Goal: Information Seeking & Learning: Learn about a topic

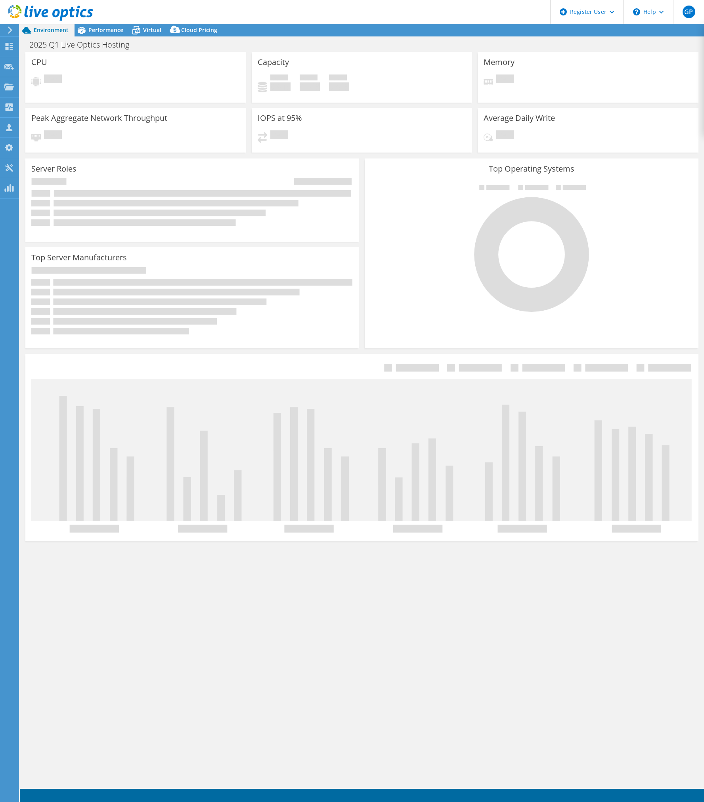
select select "USD"
select select "EUFrankfurt"
select select "SEK"
select select "USD"
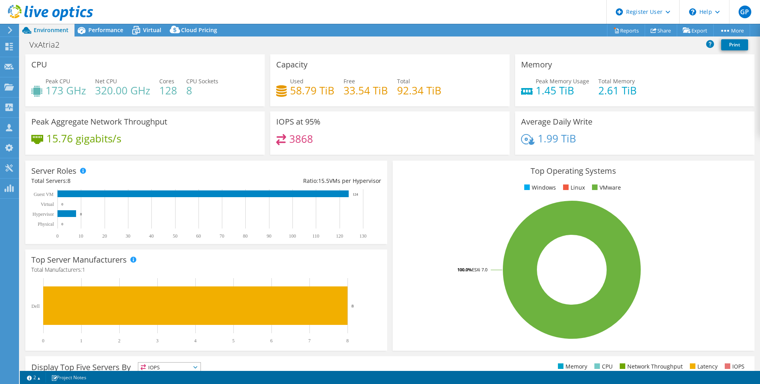
click at [449, 222] on rect at bounding box center [572, 269] width 347 height 139
click at [110, 28] on span "Performance" at bounding box center [105, 30] width 35 height 8
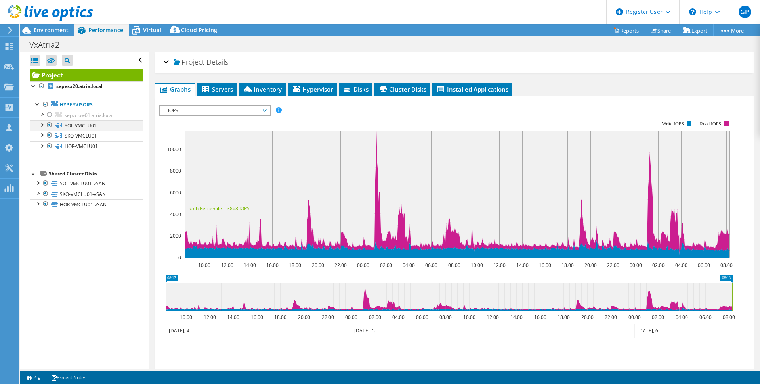
drag, startPoint x: 51, startPoint y: 124, endPoint x: 47, endPoint y: 128, distance: 6.2
click at [51, 124] on div at bounding box center [50, 125] width 8 height 10
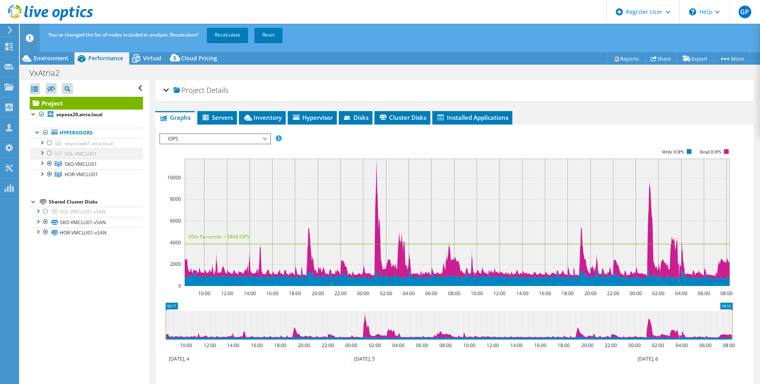
click at [50, 152] on div at bounding box center [50, 153] width 8 height 10
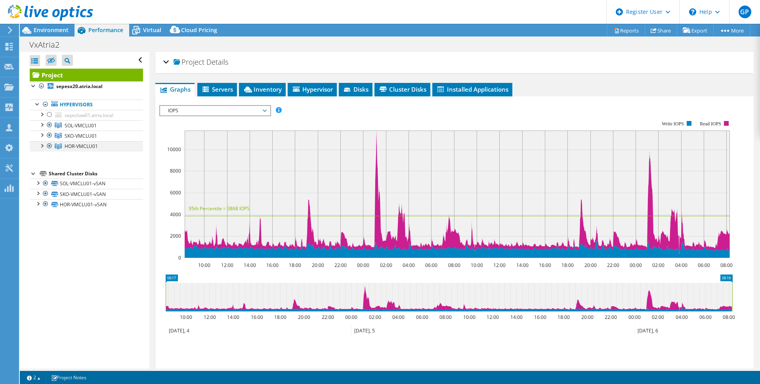
click at [50, 146] on div at bounding box center [50, 146] width 8 height 10
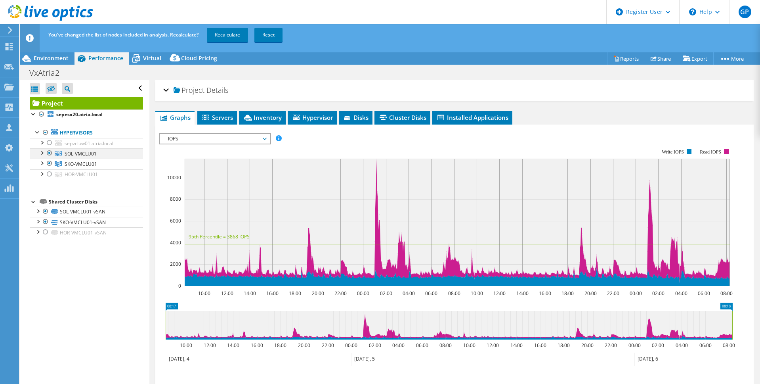
click at [50, 152] on div at bounding box center [50, 153] width 8 height 10
click at [48, 164] on div at bounding box center [50, 164] width 8 height 10
click at [49, 153] on div at bounding box center [50, 153] width 8 height 10
click at [219, 32] on link "Recalculate" at bounding box center [227, 35] width 41 height 14
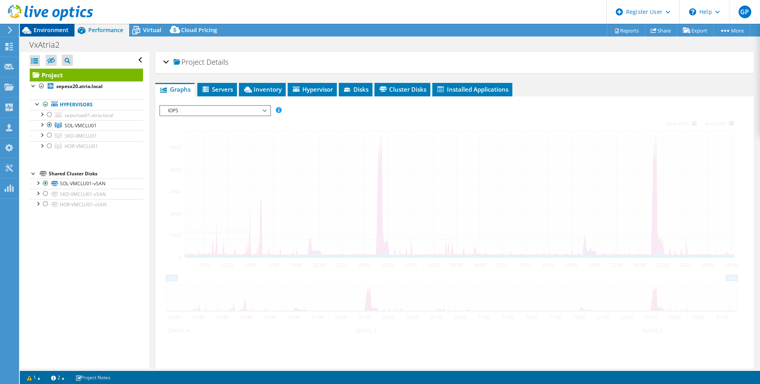
click at [45, 27] on span "Environment" at bounding box center [51, 30] width 35 height 8
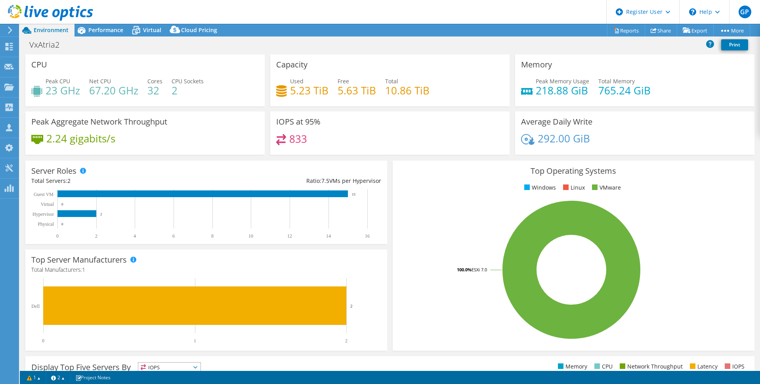
click at [440, 220] on rect at bounding box center [572, 269] width 346 height 139
click at [115, 29] on span "Performance" at bounding box center [105, 30] width 35 height 8
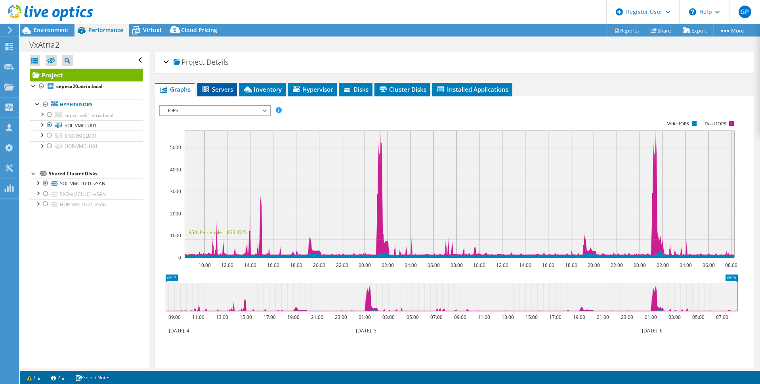
click at [226, 93] on span "Servers" at bounding box center [217, 89] width 32 height 8
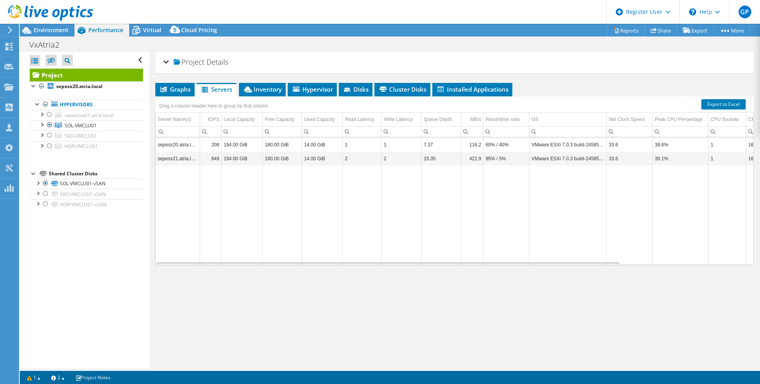
click at [170, 60] on h2 "Project Details" at bounding box center [195, 62] width 65 height 16
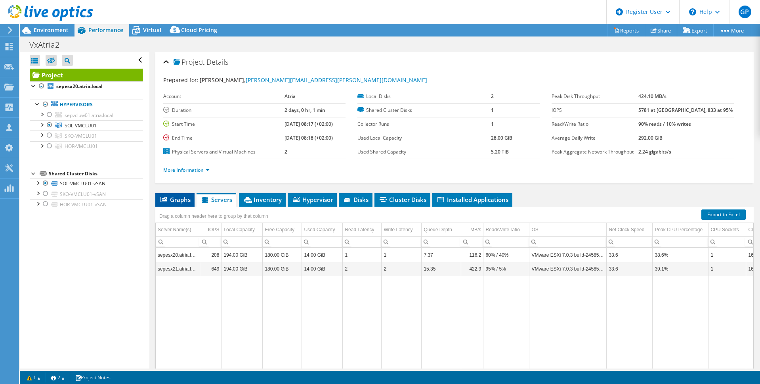
click at [172, 199] on span "Graphs" at bounding box center [174, 199] width 31 height 8
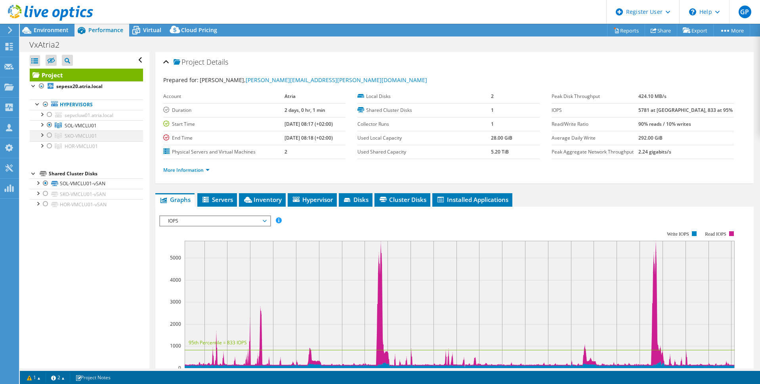
click at [41, 135] on div at bounding box center [42, 134] width 8 height 8
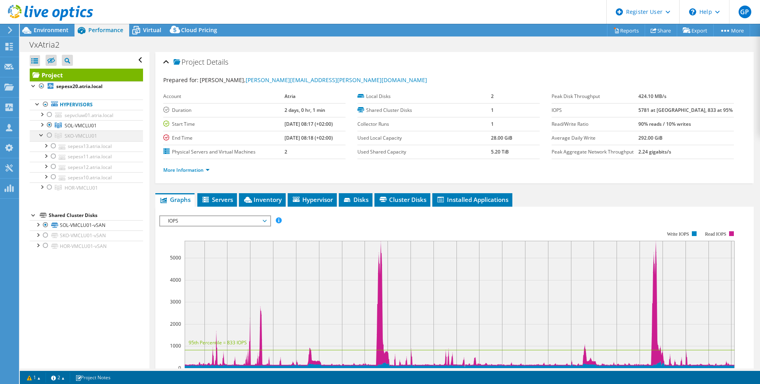
click at [41, 135] on div at bounding box center [42, 134] width 8 height 8
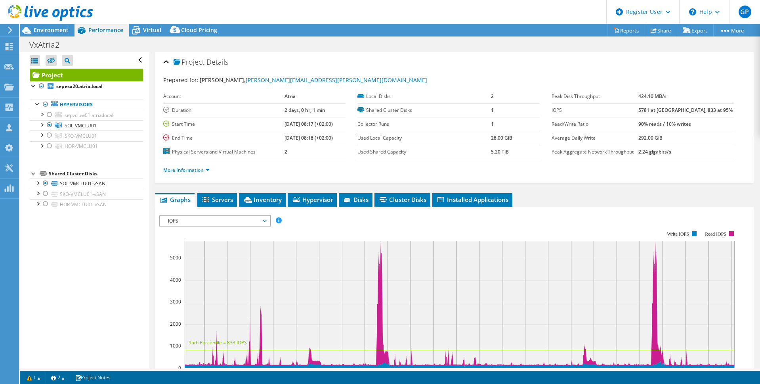
click at [497, 7] on header "GP Dell User Gabriel Pucek Gabriel.Pucek@dell.com Dell My Profile Log Out \n He…" at bounding box center [380, 12] width 760 height 24
click at [57, 273] on div "Open All Close All Hide Excluded Nodes Project Tree Filter" at bounding box center [84, 210] width 129 height 316
click at [42, 30] on span "Environment" at bounding box center [51, 30] width 35 height 8
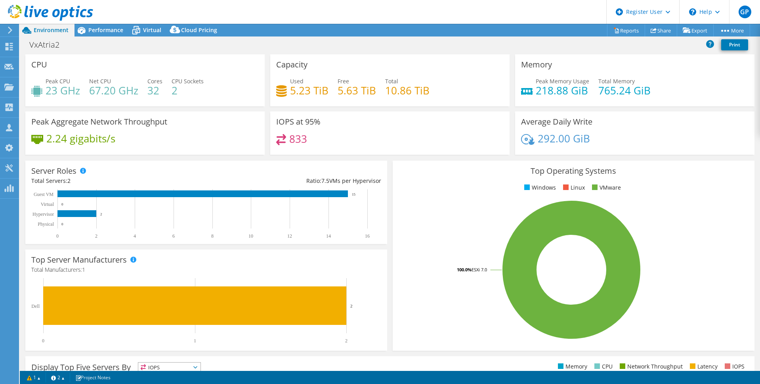
click at [466, 17] on header "GP Dell User Gabriel Pucek Gabriel.Pucek@dell.com Dell My Profile Log Out \n He…" at bounding box center [380, 12] width 760 height 24
click at [90, 28] on span "Performance" at bounding box center [105, 30] width 35 height 8
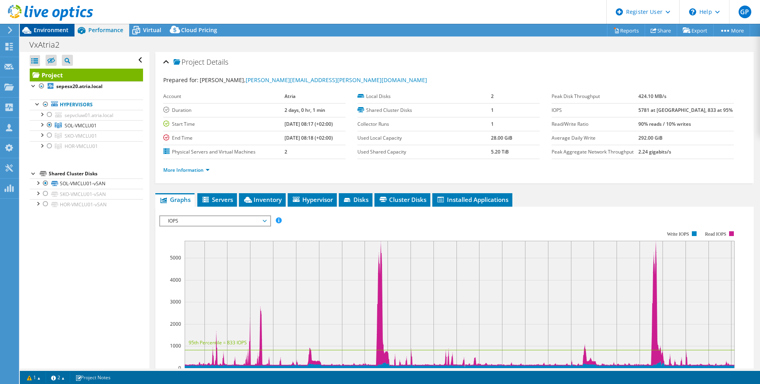
click at [41, 29] on span "Environment" at bounding box center [51, 30] width 35 height 8
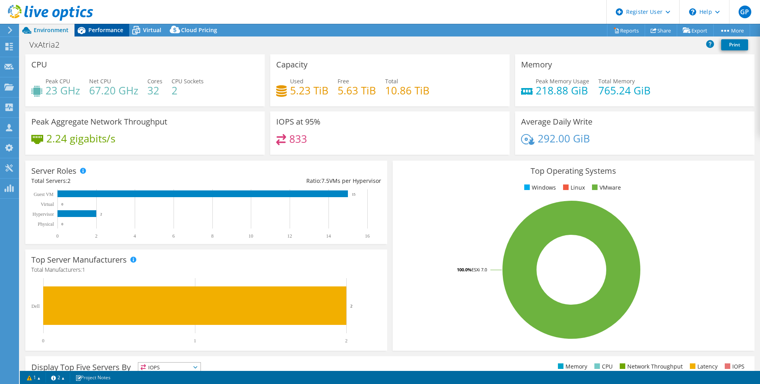
click at [94, 26] on span "Performance" at bounding box center [105, 30] width 35 height 8
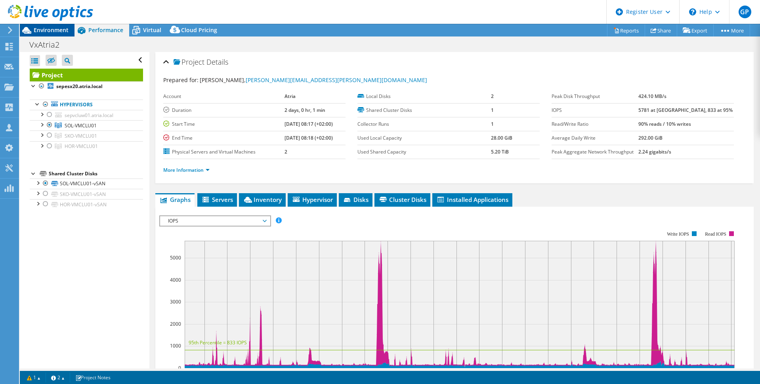
click at [47, 33] on span "Environment" at bounding box center [51, 30] width 35 height 8
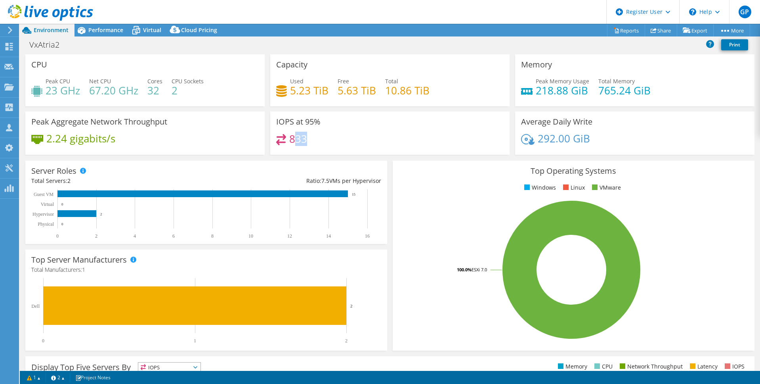
drag, startPoint x: 311, startPoint y: 142, endPoint x: 289, endPoint y: 138, distance: 22.2
click at [289, 138] on div "833" at bounding box center [389, 142] width 227 height 17
click at [94, 30] on span "Performance" at bounding box center [105, 30] width 35 height 8
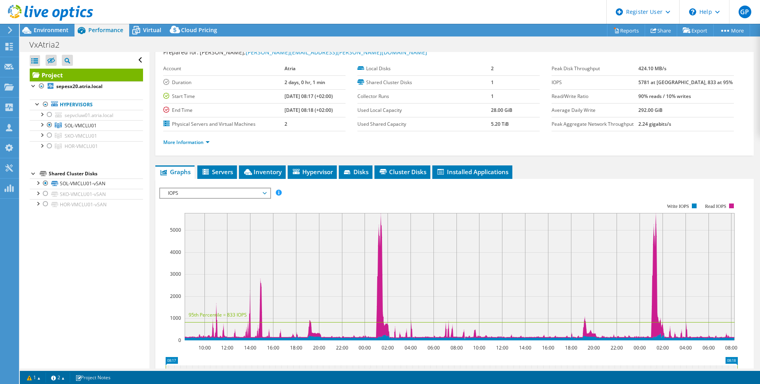
scroll to position [40, 0]
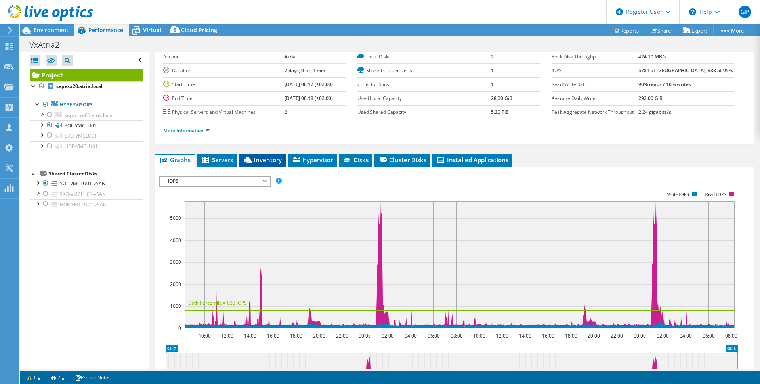
click at [262, 159] on span "Inventory" at bounding box center [262, 160] width 39 height 8
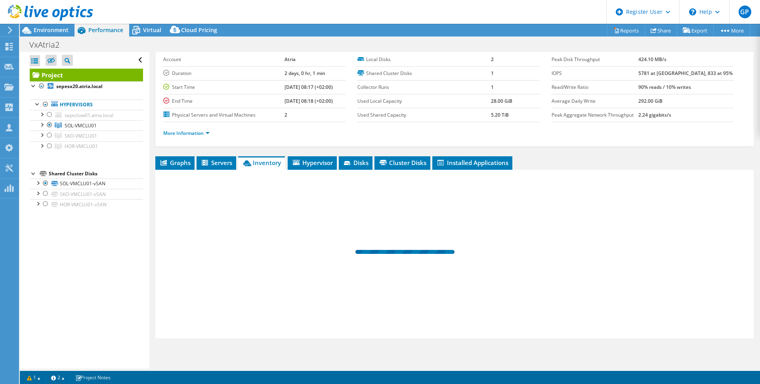
scroll to position [37, 0]
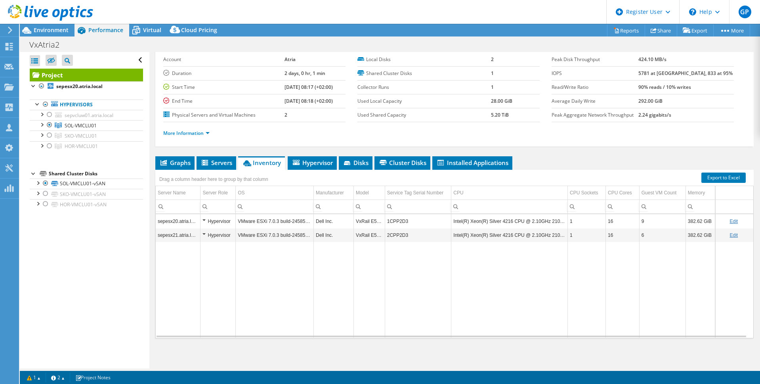
click at [217, 151] on div "Project Details Prepared for: Tobias Hansen, tobias.hansen@atria.com Account At…" at bounding box center [454, 191] width 610 height 353
click at [175, 164] on span "Graphs" at bounding box center [174, 163] width 31 height 8
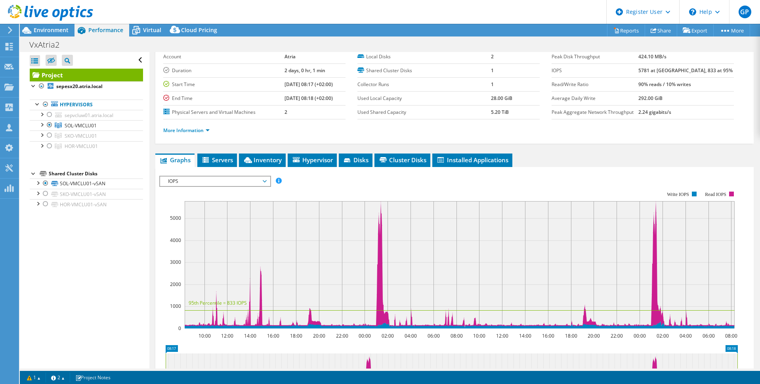
click at [218, 183] on span "IOPS" at bounding box center [215, 181] width 102 height 10
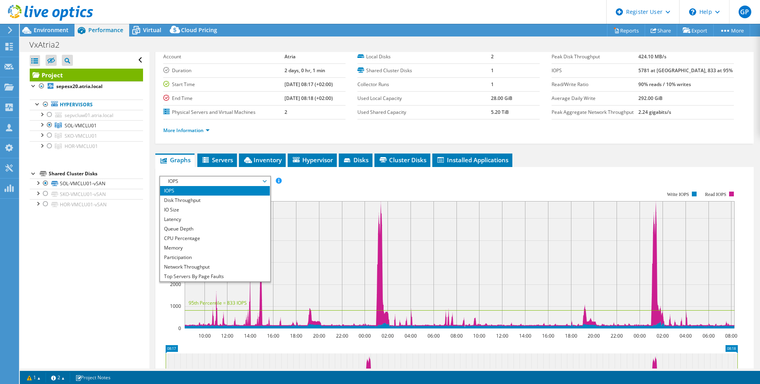
click at [218, 183] on span "IOPS" at bounding box center [215, 181] width 102 height 10
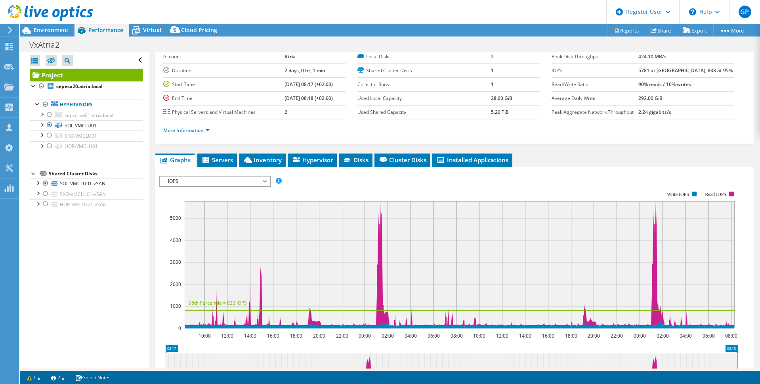
click at [216, 181] on span "IOPS" at bounding box center [215, 181] width 102 height 10
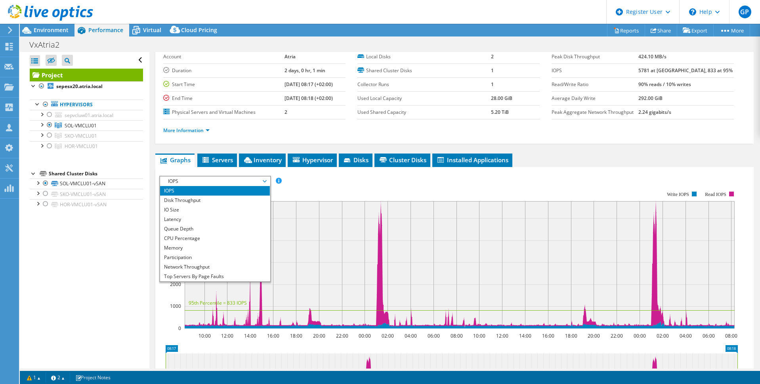
scroll to position [29, 0]
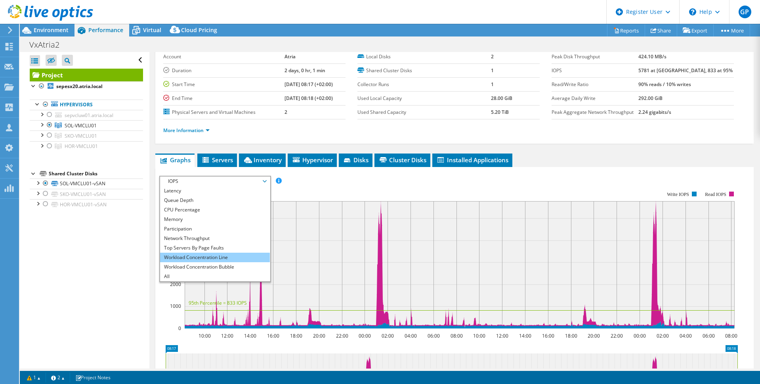
click at [214, 257] on li "Workload Concentration Line" at bounding box center [215, 257] width 110 height 10
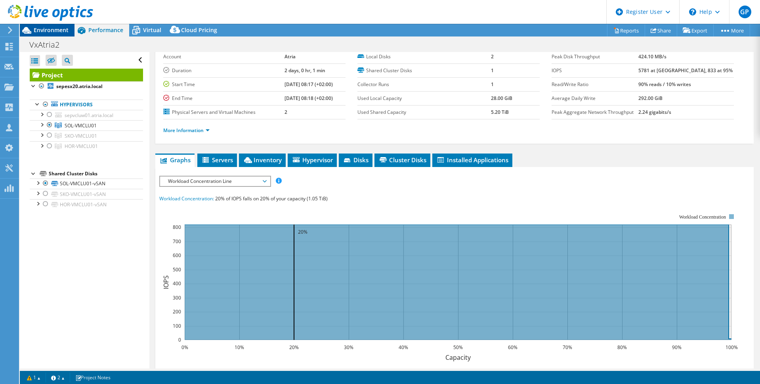
click at [54, 30] on span "Environment" at bounding box center [51, 30] width 35 height 8
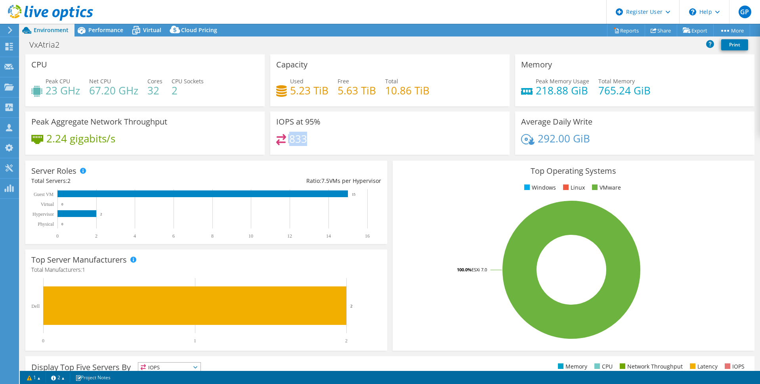
drag, startPoint x: 303, startPoint y: 138, endPoint x: 287, endPoint y: 140, distance: 16.8
click at [287, 140] on div "833" at bounding box center [389, 142] width 227 height 17
click at [103, 31] on span "Performance" at bounding box center [105, 30] width 35 height 8
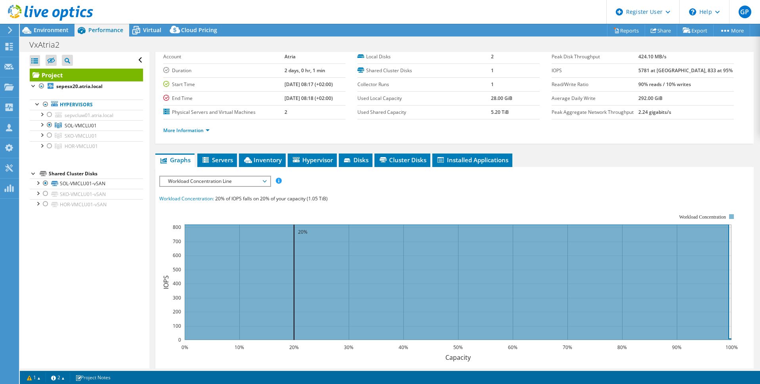
click at [250, 183] on span "Workload Concentration Line" at bounding box center [215, 181] width 102 height 10
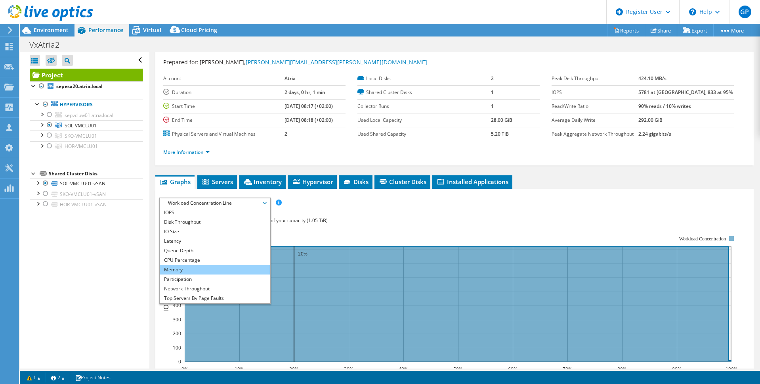
scroll to position [0, 0]
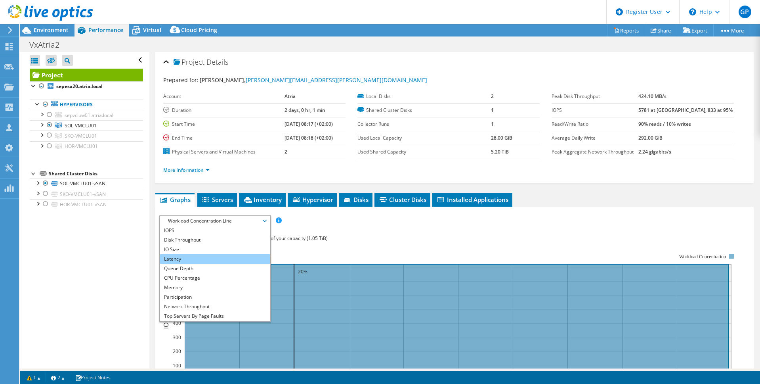
click at [204, 258] on li "Latency" at bounding box center [215, 259] width 110 height 10
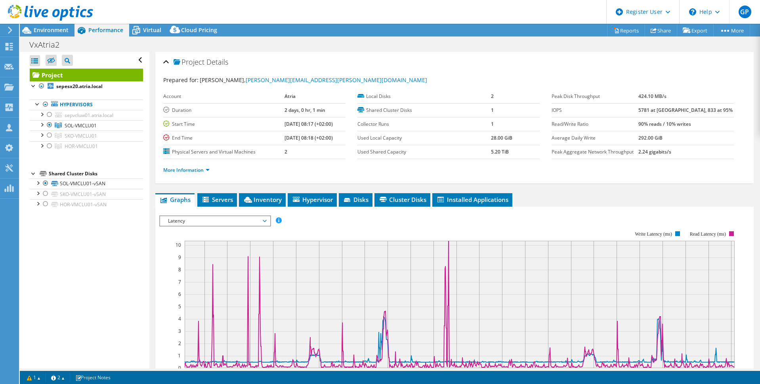
click at [569, 199] on ul "Graphs Servers Inventory Hypervisor Disks Cluster Disks Installed Applications" at bounding box center [454, 199] width 598 height 13
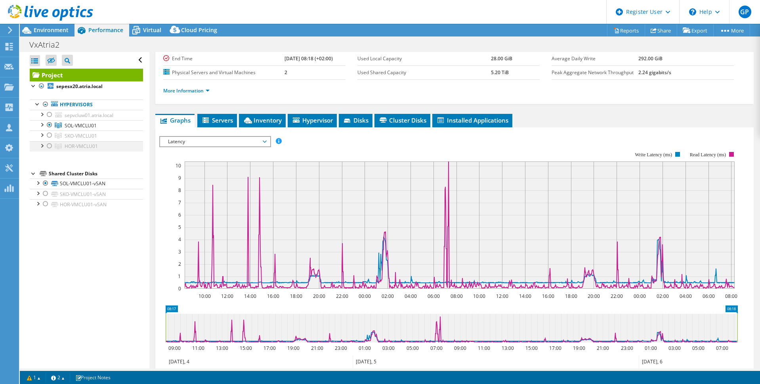
click at [48, 148] on div at bounding box center [50, 146] width 8 height 10
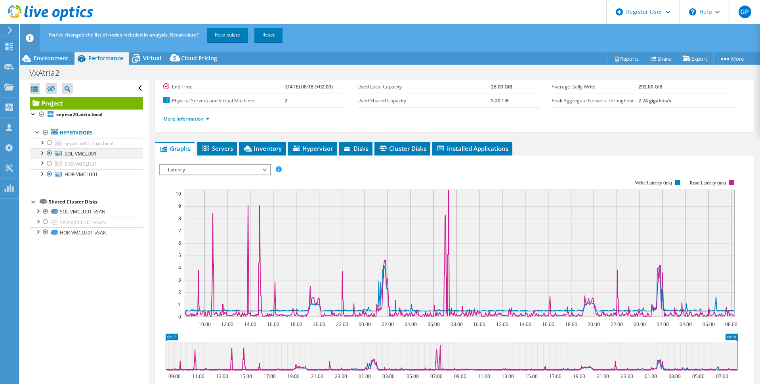
click at [50, 151] on div at bounding box center [50, 153] width 8 height 10
click at [225, 32] on link "Recalculate" at bounding box center [227, 35] width 41 height 14
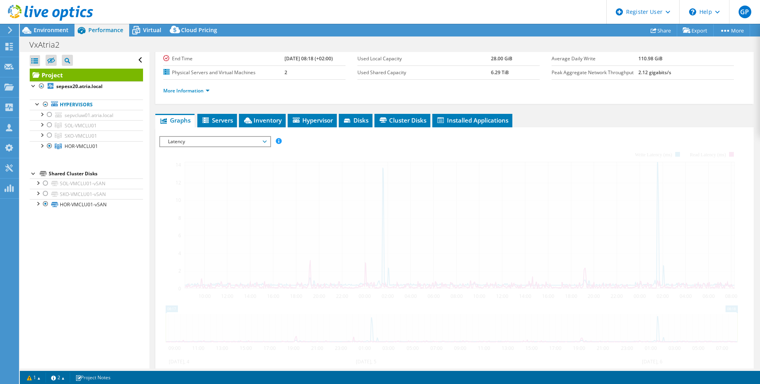
click at [52, 29] on span "Environment" at bounding box center [51, 30] width 35 height 8
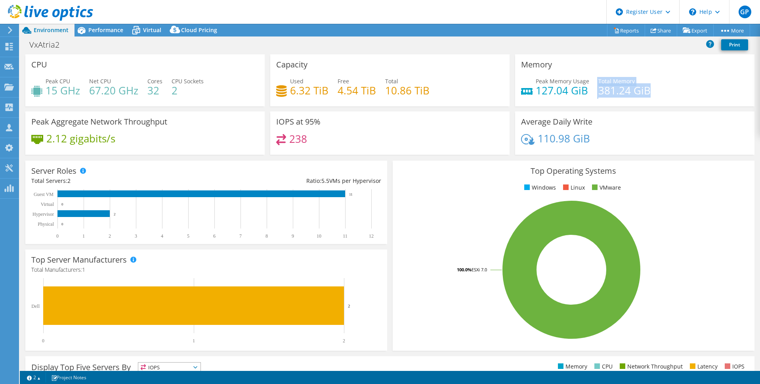
drag, startPoint x: 656, startPoint y: 88, endPoint x: 579, endPoint y: 100, distance: 77.8
click at [587, 92] on div "Peak Memory Usage 127.04 GiB Total Memory 381.24 GiB" at bounding box center [634, 90] width 227 height 26
click at [675, 88] on div "Peak Memory Usage 127.04 GiB Total Memory 381.24 GiB" at bounding box center [634, 90] width 227 height 26
drag, startPoint x: 51, startPoint y: 90, endPoint x: 41, endPoint y: 92, distance: 10.0
click at [41, 92] on div "Peak CPU 15 GHz" at bounding box center [55, 86] width 49 height 18
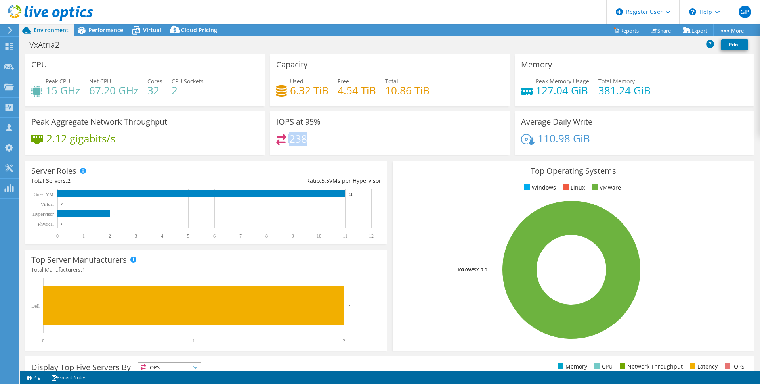
drag, startPoint x: 304, startPoint y: 143, endPoint x: 280, endPoint y: 137, distance: 24.5
click at [280, 137] on div "238" at bounding box center [291, 138] width 31 height 9
click at [109, 29] on span "Performance" at bounding box center [105, 30] width 35 height 8
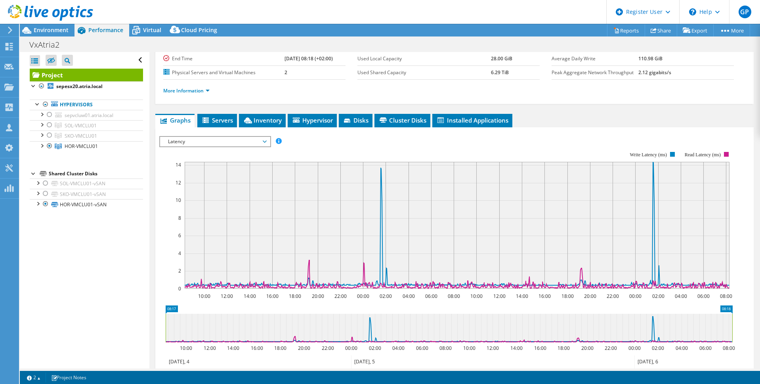
click at [219, 139] on span "Latency" at bounding box center [215, 142] width 102 height 10
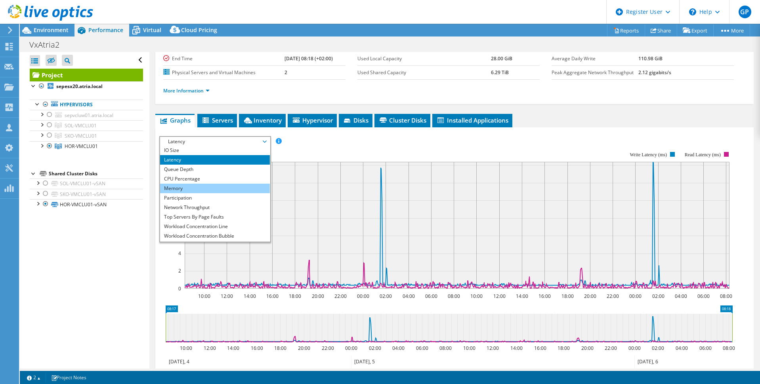
scroll to position [29, 0]
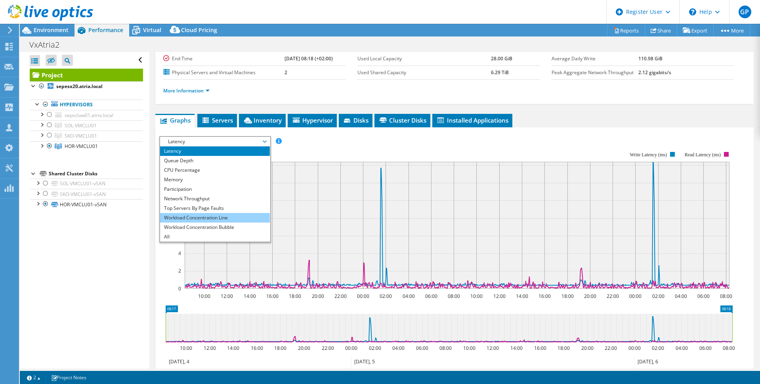
click at [231, 217] on li "Workload Concentration Line" at bounding box center [215, 218] width 110 height 10
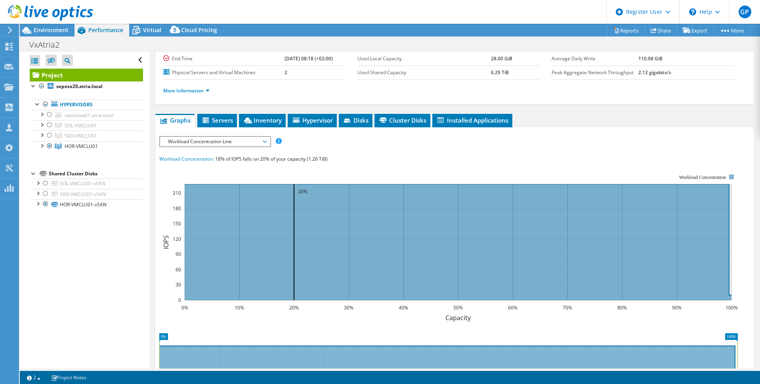
click at [415, 161] on div "Workload Concentration: 18% of IOPS falls on 20% of your capacity (1.26 TiB)" at bounding box center [454, 159] width 591 height 9
click at [55, 26] on div at bounding box center [46, 13] width 93 height 27
click at [55, 29] on span "Environment" at bounding box center [51, 30] width 35 height 8
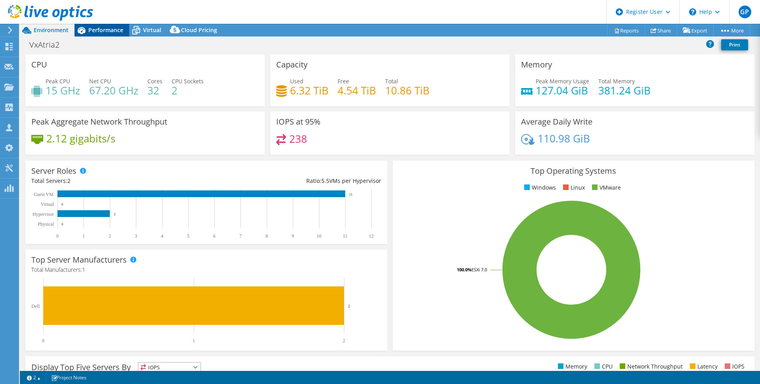
click at [116, 33] on span "Performance" at bounding box center [105, 30] width 35 height 8
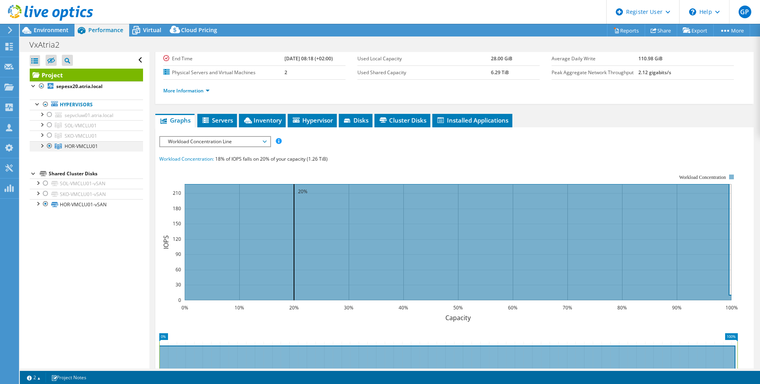
click at [48, 145] on div at bounding box center [50, 146] width 8 height 10
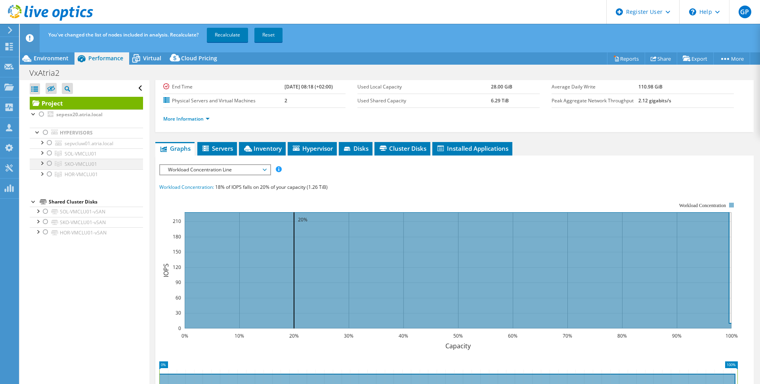
click at [49, 163] on div at bounding box center [50, 164] width 8 height 10
click at [229, 36] on link "Recalculate" at bounding box center [227, 35] width 41 height 14
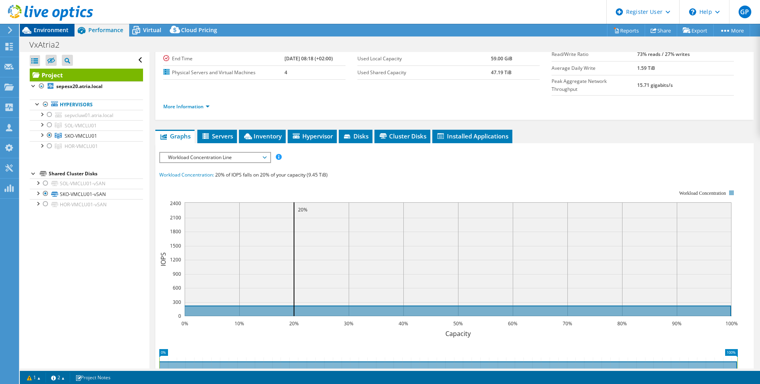
click at [34, 30] on span "Environment" at bounding box center [51, 30] width 35 height 8
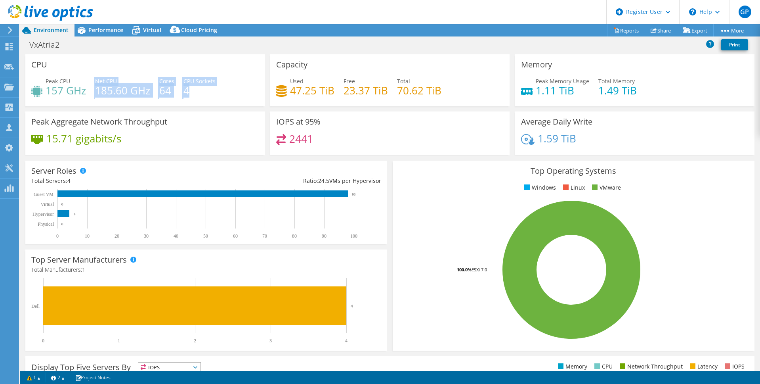
drag, startPoint x: 194, startPoint y: 91, endPoint x: 45, endPoint y: 96, distance: 149.1
click at [45, 96] on div "Peak CPU 157 GHz Net CPU 185.60 GHz Cores 64 CPU Sockets 4" at bounding box center [144, 90] width 227 height 26
click at [46, 77] on span "Peak CPU" at bounding box center [58, 81] width 25 height 8
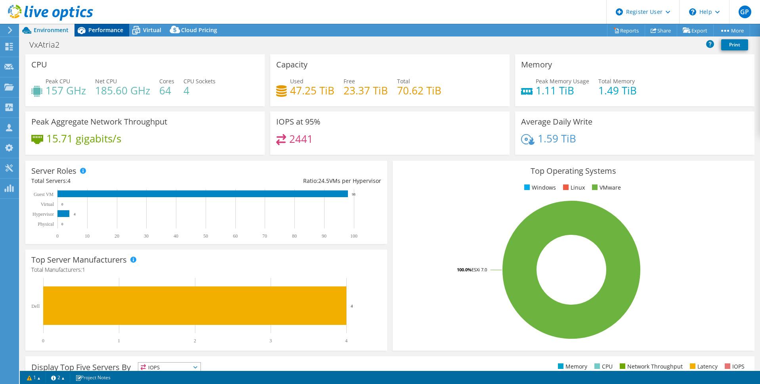
click at [91, 31] on span "Performance" at bounding box center [105, 30] width 35 height 8
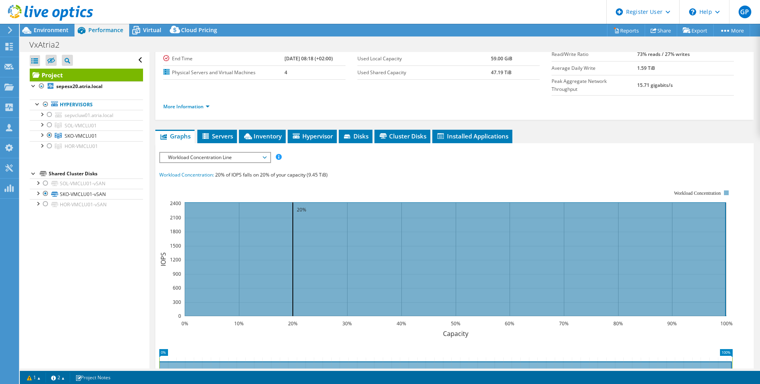
click at [466, 170] on div "Workload Concentration: 20% of IOPS falls on 20% of your capacity (9.45 TiB)" at bounding box center [454, 174] width 591 height 9
click at [220, 153] on span "Workload Concentration Line" at bounding box center [215, 158] width 102 height 10
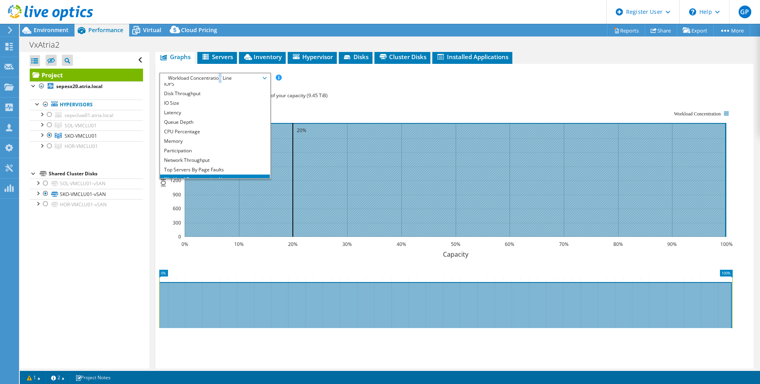
scroll to position [0, 0]
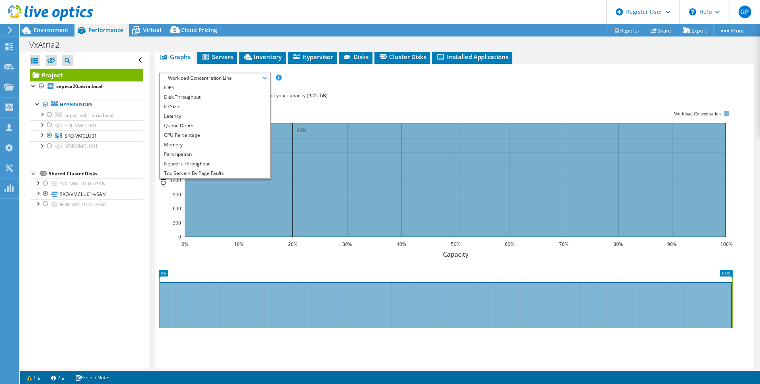
click at [421, 91] on div "Workload Concentration: 20% of IOPS falls on 20% of your capacity (9.45 TiB)" at bounding box center [454, 95] width 591 height 9
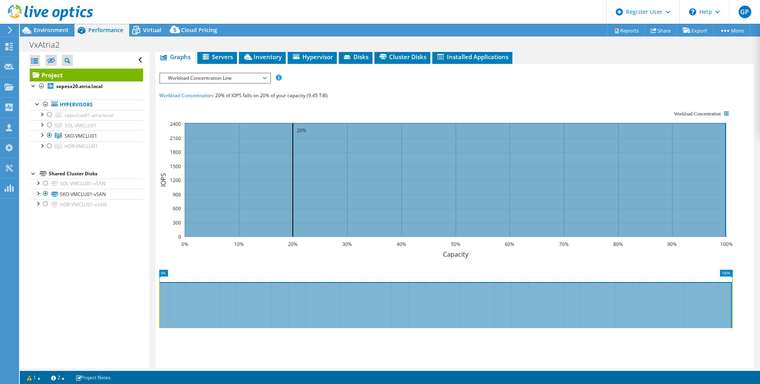
click at [227, 73] on span "Workload Concentration Line" at bounding box center [215, 78] width 102 height 10
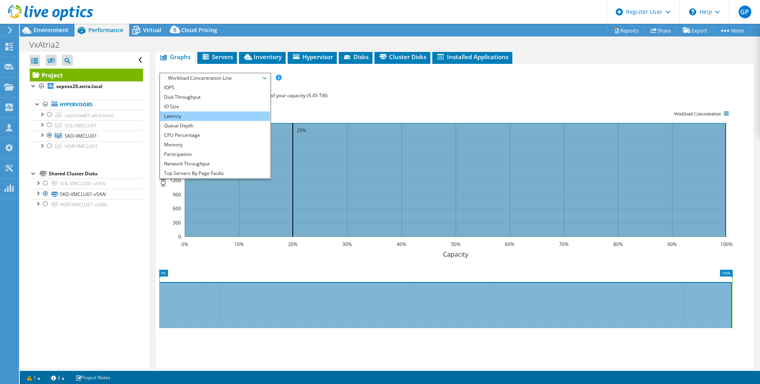
click at [216, 111] on li "Latency" at bounding box center [215, 116] width 110 height 10
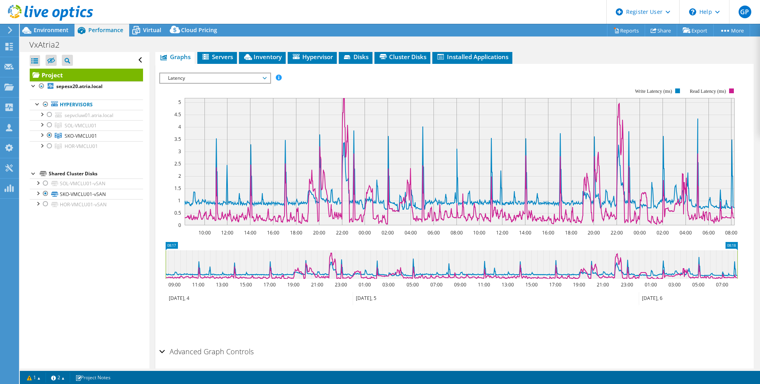
click at [195, 73] on span "Latency" at bounding box center [215, 78] width 102 height 10
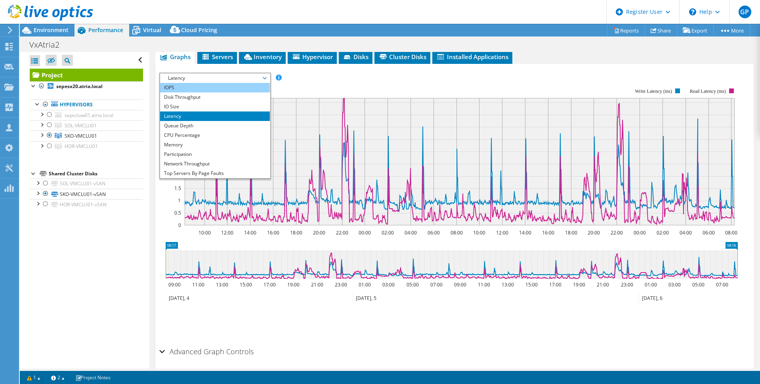
click at [196, 83] on li "IOPS" at bounding box center [215, 88] width 110 height 10
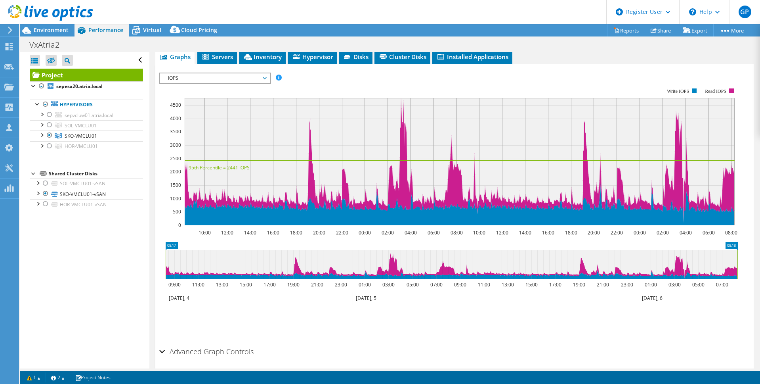
click at [361, 73] on div "IOPS Disk Throughput IO Size Latency Queue Depth CPU Percentage Memory Page Fau…" at bounding box center [454, 78] width 591 height 11
click at [274, 327] on div "IOPS Disk Throughput IO Size Latency Queue Depth CPU Percentage Memory Page Fau…" at bounding box center [454, 208] width 591 height 271
click at [175, 312] on li "Save Zoom" at bounding box center [190, 322] width 63 height 21
click at [235, 310] on ul "Save Zoom" at bounding box center [452, 321] width 587 height 23
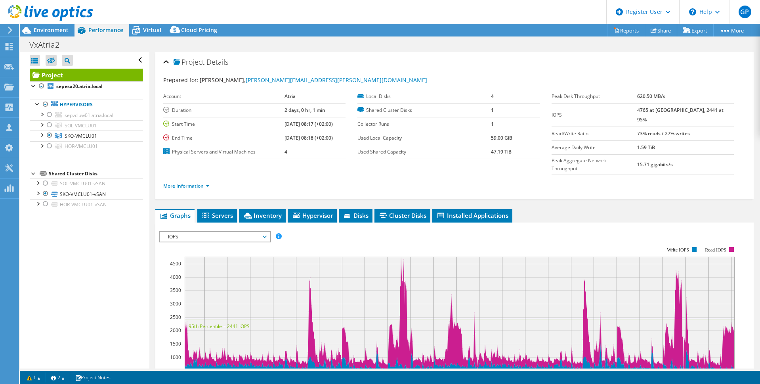
click at [203, 232] on span "IOPS" at bounding box center [215, 237] width 102 height 10
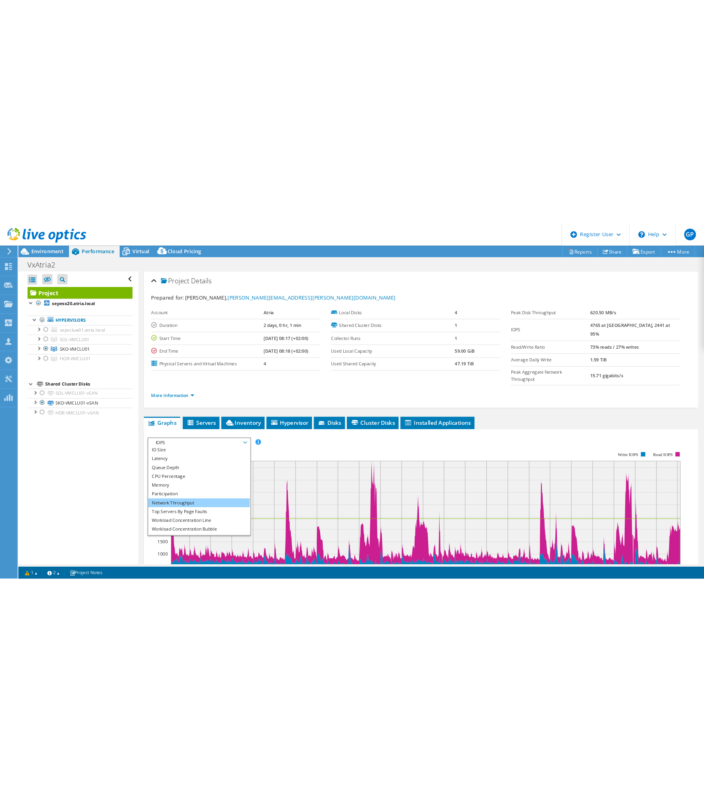
scroll to position [29, 0]
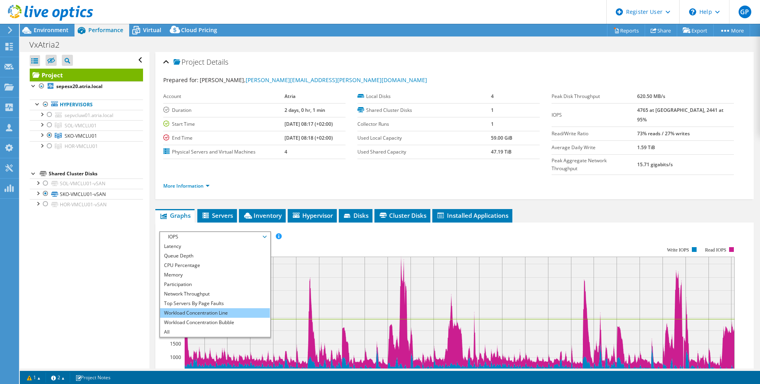
click at [224, 308] on li "Workload Concentration Line" at bounding box center [215, 313] width 110 height 10
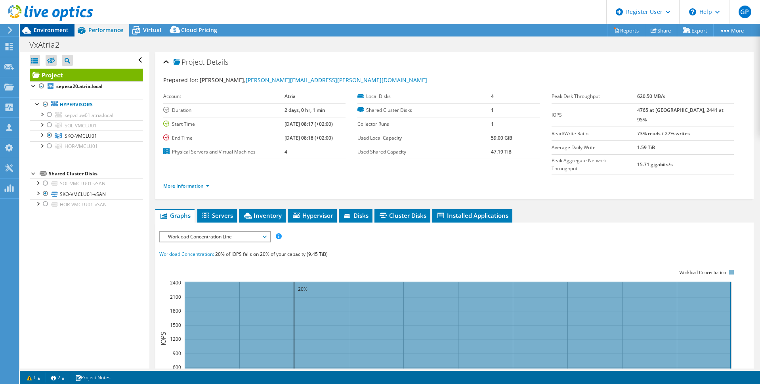
click at [53, 33] on span "Environment" at bounding box center [51, 30] width 35 height 8
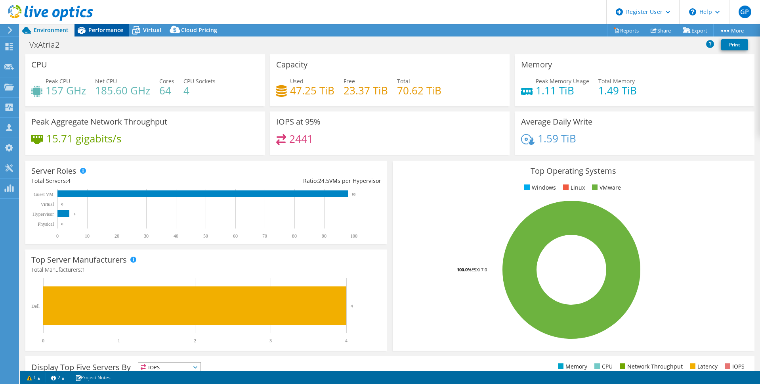
click at [92, 30] on span "Performance" at bounding box center [105, 30] width 35 height 8
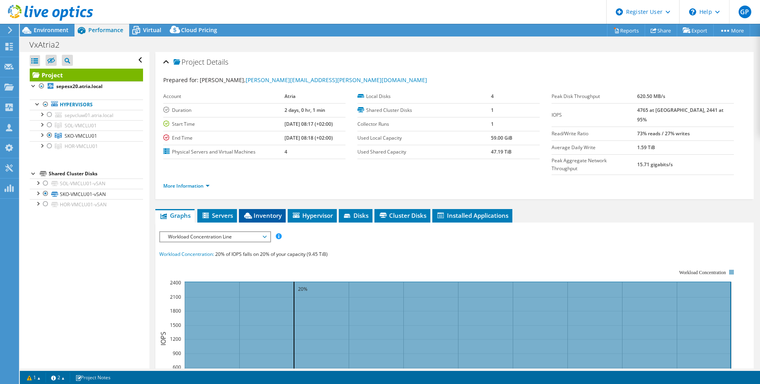
click at [256, 211] on span "Inventory" at bounding box center [262, 215] width 39 height 8
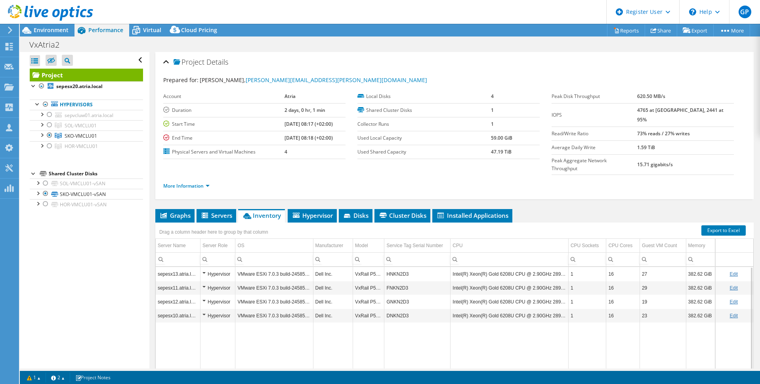
click at [355, 267] on td "VxRail P570F" at bounding box center [368, 274] width 31 height 14
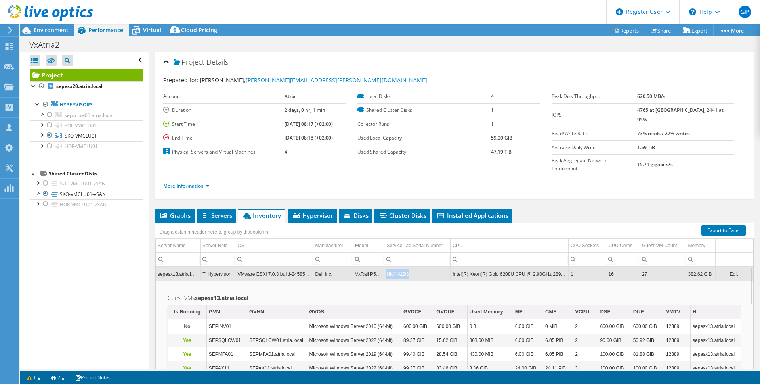
copy td "HNKN2D3"
drag, startPoint x: 409, startPoint y: 258, endPoint x: 385, endPoint y: 258, distance: 23.8
click at [385, 267] on td "HNKN2D3" at bounding box center [417, 274] width 66 height 14
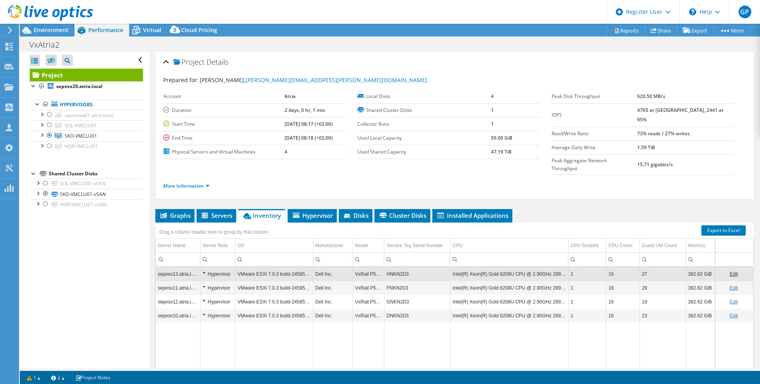
click at [38, 327] on div "Open All Close All Hide Excluded Nodes Project Tree Filter" at bounding box center [84, 210] width 129 height 316
click at [74, 309] on div "Open All Close All Hide Excluded Nodes Project Tree Filter" at bounding box center [84, 210] width 129 height 316
click at [93, 285] on div "Open All Close All Hide Excluded Nodes Project Tree Filter" at bounding box center [84, 210] width 129 height 316
click at [52, 27] on span "Environment" at bounding box center [51, 30] width 35 height 8
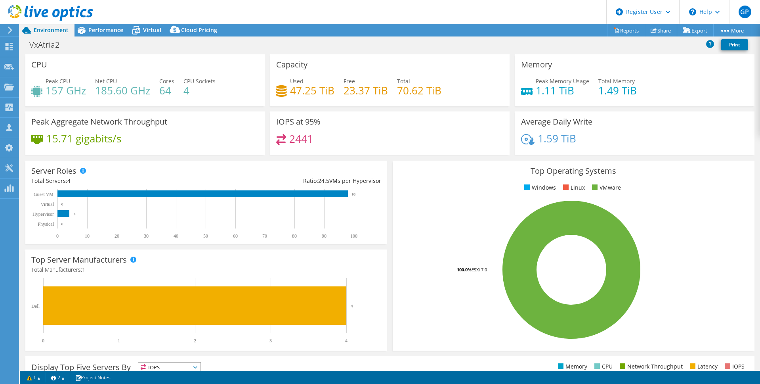
click at [103, 157] on div "Peak Aggregate Network Throughput 15.71 gigabits/s" at bounding box center [145, 135] width 245 height 48
click at [466, 14] on header "GP Dell User Gabriel Pucek Gabriel.Pucek@dell.com Dell My Profile Log Out \n He…" at bounding box center [380, 12] width 760 height 24
click at [494, 10] on header "GP Dell User Gabriel Pucek Gabriel.Pucek@dell.com Dell My Profile Log Out \n He…" at bounding box center [380, 12] width 760 height 24
click at [109, 30] on span "Performance" at bounding box center [105, 30] width 35 height 8
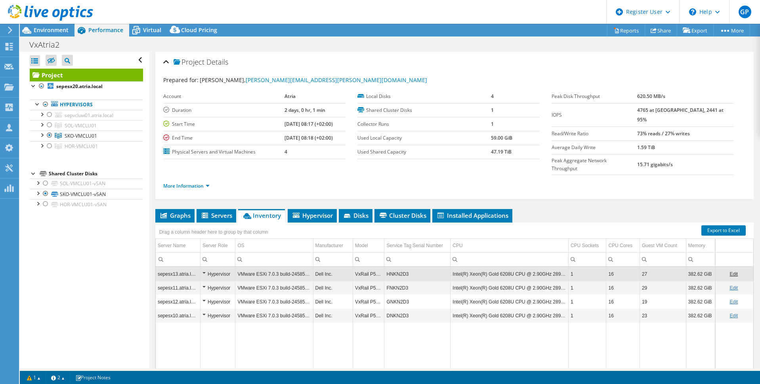
drag, startPoint x: 147, startPoint y: 27, endPoint x: 157, endPoint y: 44, distance: 19.5
click at [147, 27] on span "Virtual" at bounding box center [152, 30] width 18 height 8
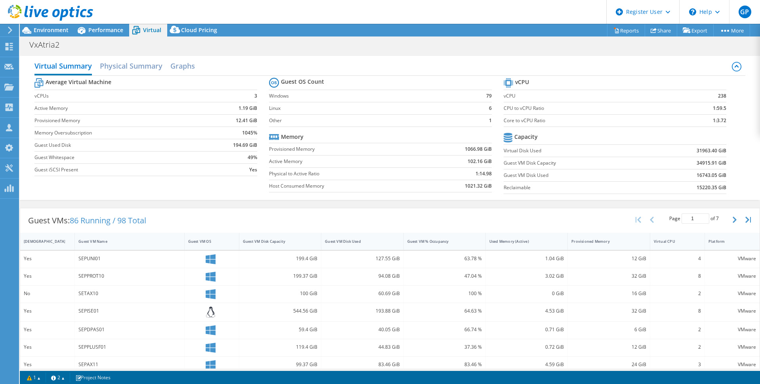
drag, startPoint x: 363, startPoint y: 239, endPoint x: 353, endPoint y: 256, distance: 19.7
click at [363, 239] on div "Guest VM Disk Used" at bounding box center [357, 241] width 65 height 5
drag, startPoint x: 367, startPoint y: 237, endPoint x: 370, endPoint y: 242, distance: 5.9
click at [367, 237] on div "Guest VM Disk Used" at bounding box center [357, 241] width 72 height 12
drag, startPoint x: 79, startPoint y: 259, endPoint x: 99, endPoint y: 260, distance: 20.2
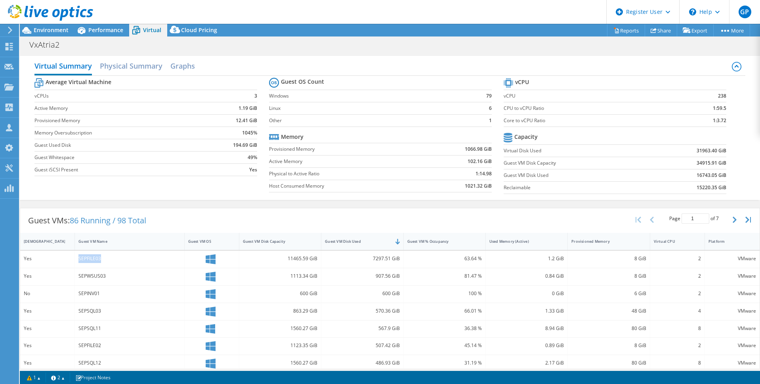
click at [99, 260] on div "SEPFILE03" at bounding box center [129, 258] width 102 height 9
click at [522, 45] on div "VxAtria2 Print" at bounding box center [390, 44] width 740 height 15
click at [90, 27] on span "Performance" at bounding box center [105, 30] width 35 height 8
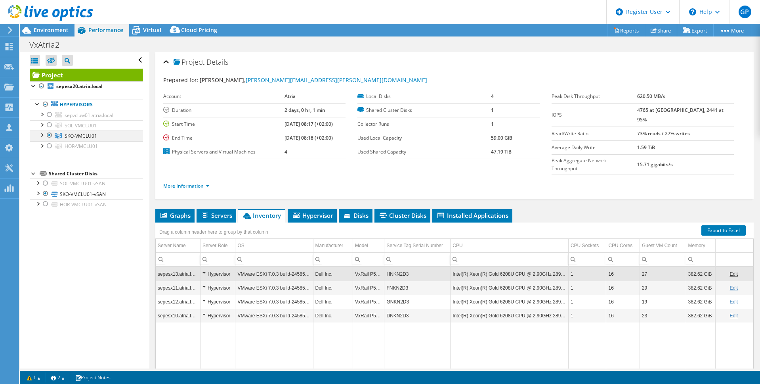
click at [49, 135] on div at bounding box center [50, 135] width 8 height 10
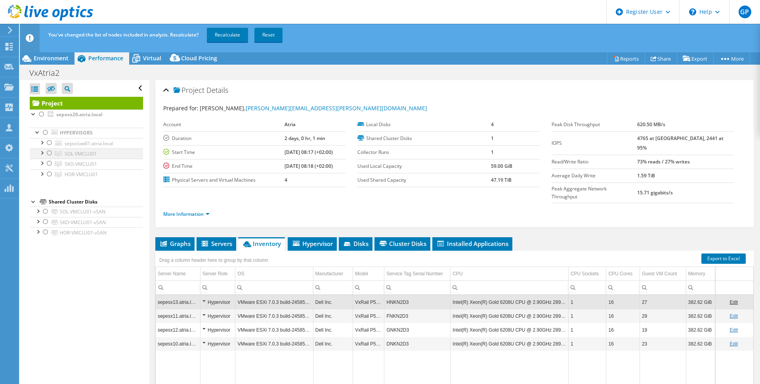
click at [48, 153] on div at bounding box center [50, 153] width 8 height 10
click at [232, 34] on link "Recalculate" at bounding box center [227, 35] width 41 height 14
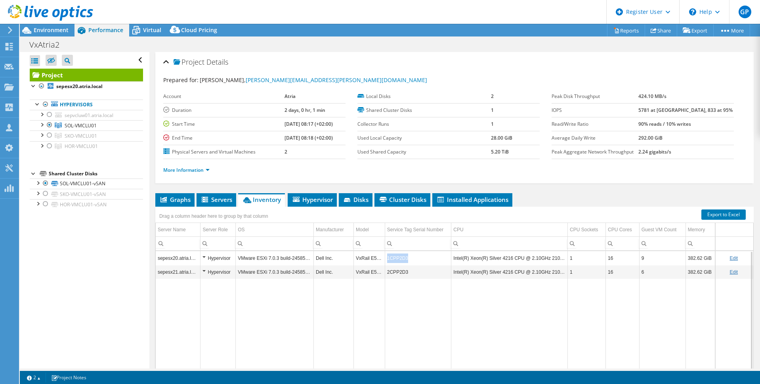
copy td "1CPP2D3"
drag, startPoint x: 407, startPoint y: 257, endPoint x: 119, endPoint y: 15, distance: 375.5
click at [385, 257] on td "1CPP2D3" at bounding box center [418, 258] width 67 height 14
